Goal: Navigation & Orientation: Go to known website

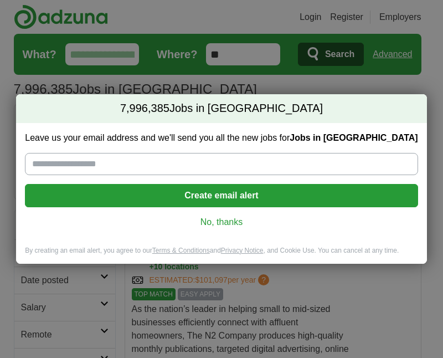
click at [218, 227] on link "No, thanks" at bounding box center [221, 222] width 375 height 12
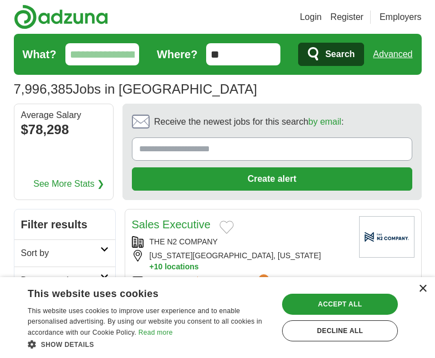
click at [423, 288] on div "×" at bounding box center [422, 289] width 8 height 8
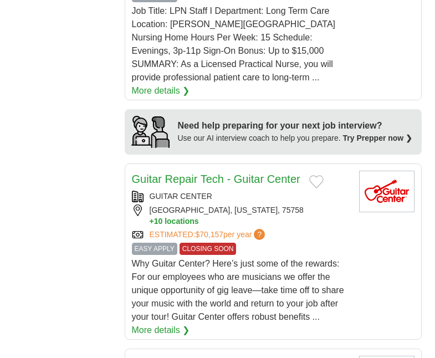
scroll to position [1285, 0]
